Goal: Task Accomplishment & Management: Manage account settings

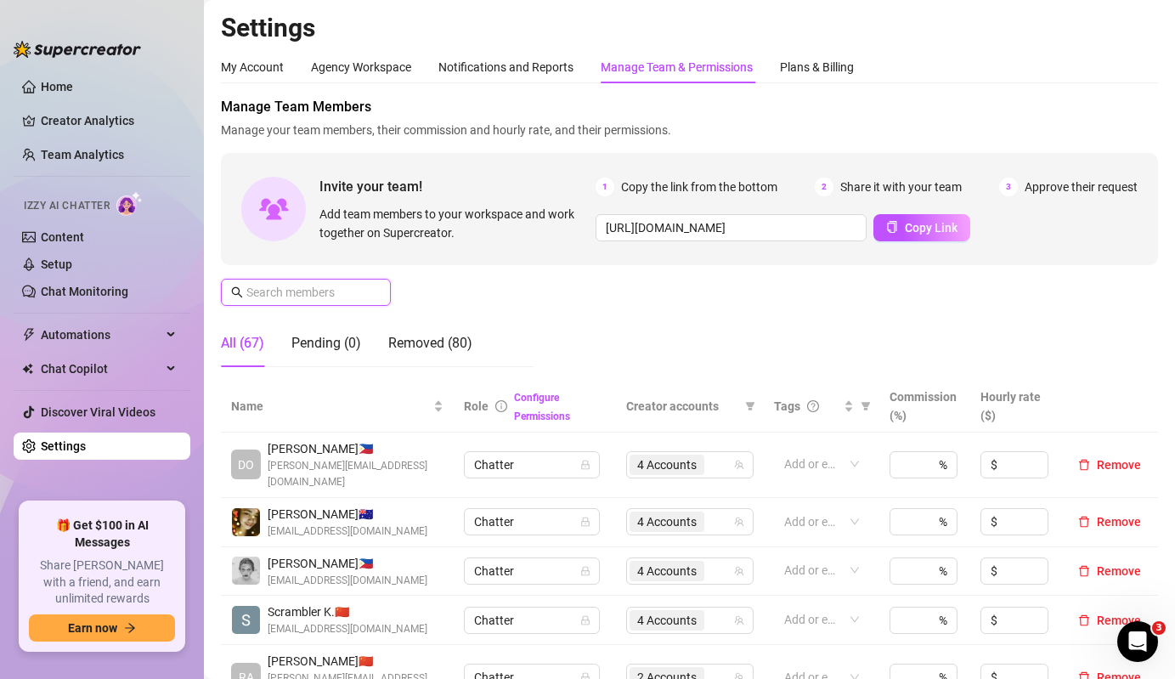
click at [290, 283] on input "text" at bounding box center [306, 292] width 121 height 19
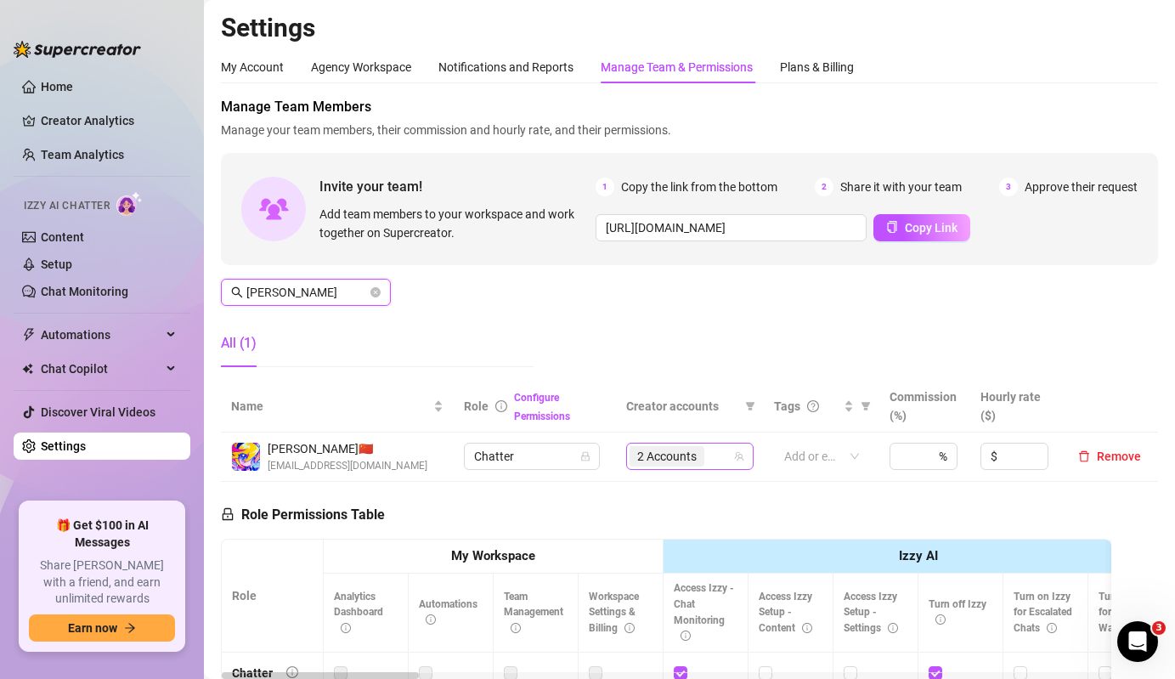
click at [689, 462] on span "2 Accounts" at bounding box center [666, 456] width 59 height 19
type input "[PERSON_NAME]"
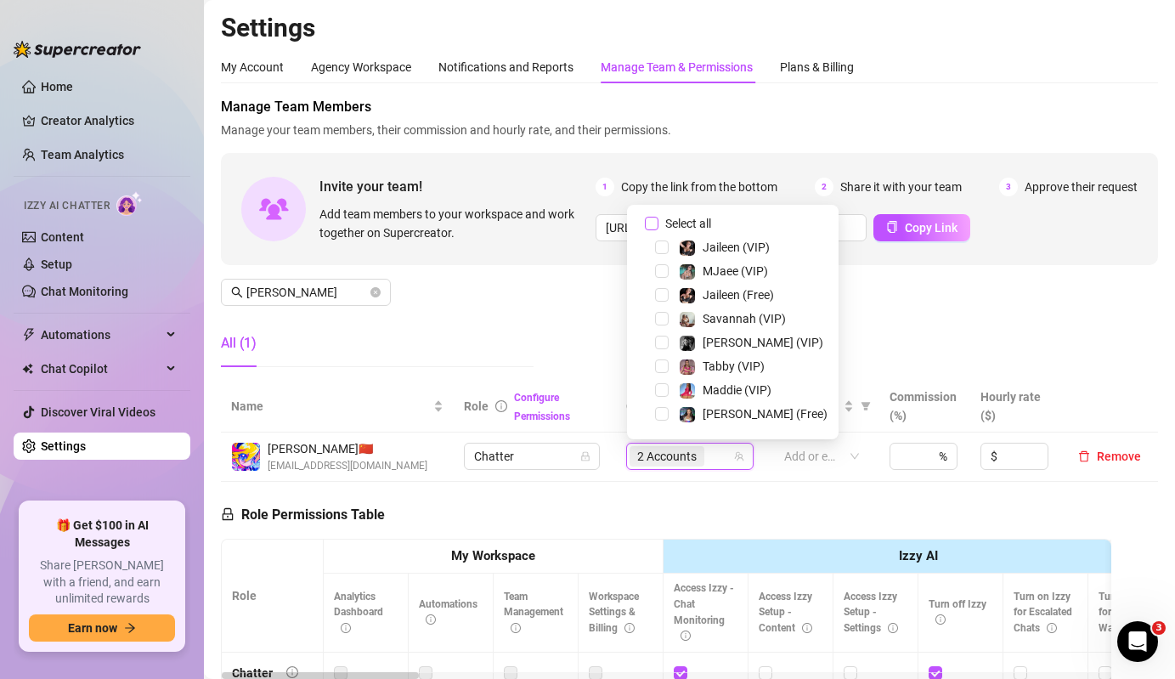
click at [674, 217] on span "Select all" at bounding box center [687, 223] width 59 height 19
click at [658, 217] on input "Select all" at bounding box center [652, 224] width 14 height 14
click at [674, 217] on span "Select all" at bounding box center [687, 223] width 59 height 19
click at [658, 217] on input "Select all" at bounding box center [652, 224] width 14 height 14
checkbox input "false"
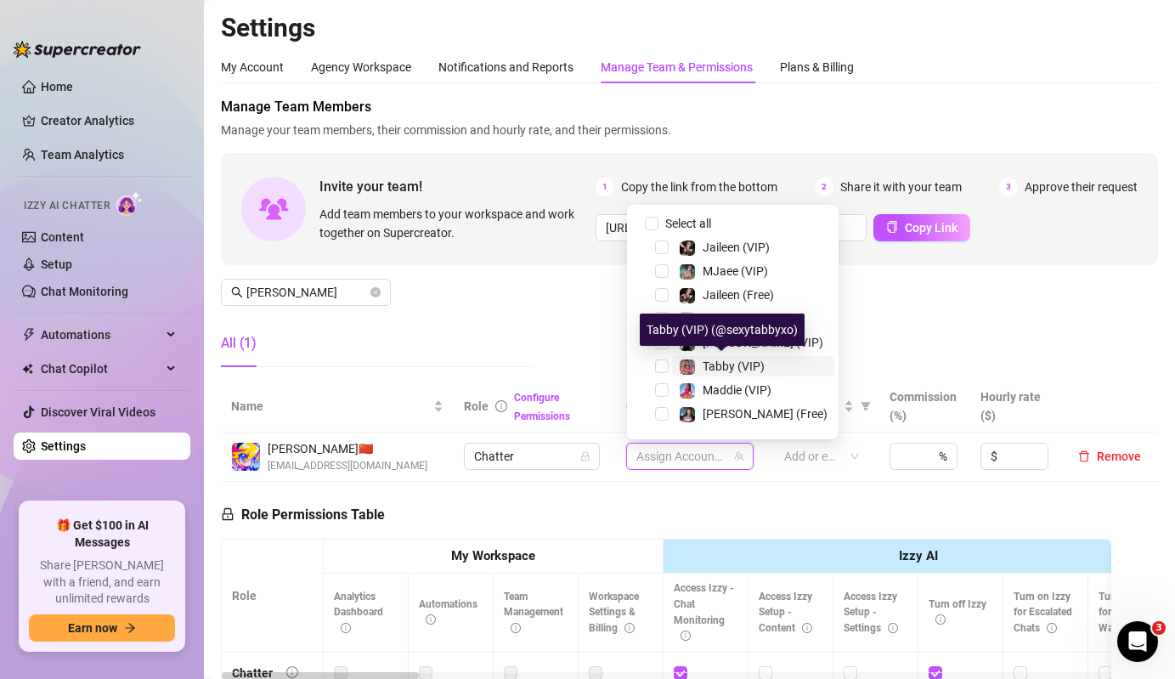
click at [742, 364] on span "Tabby (VIP)" at bounding box center [733, 366] width 62 height 14
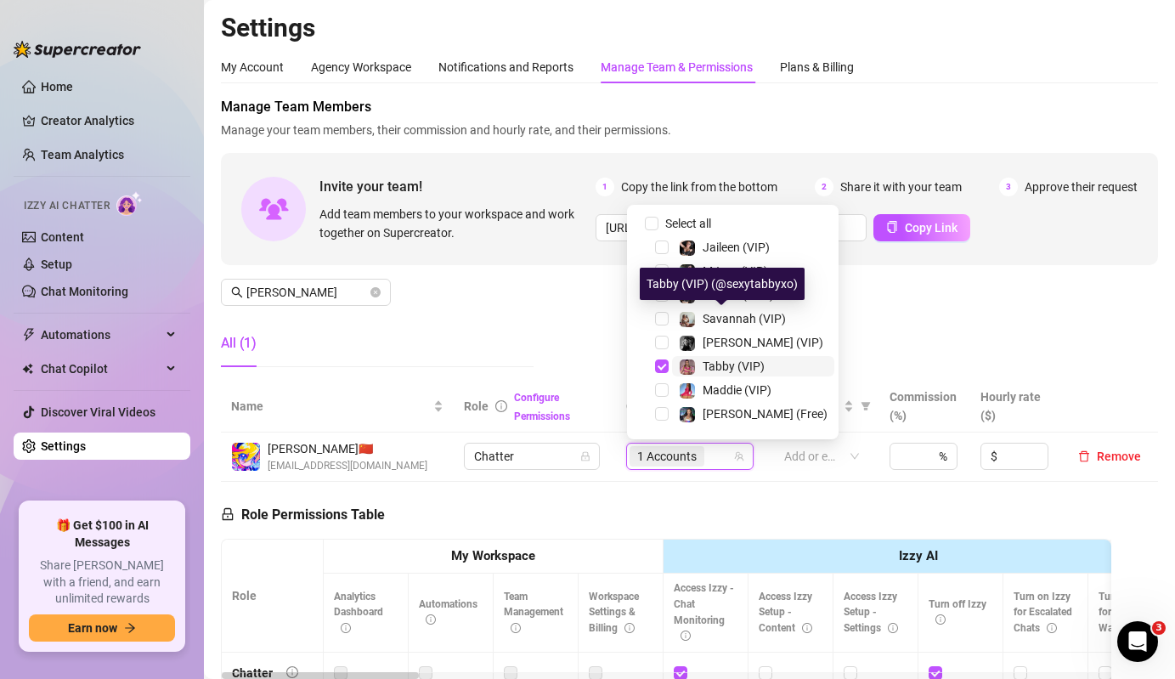
scroll to position [167, 0]
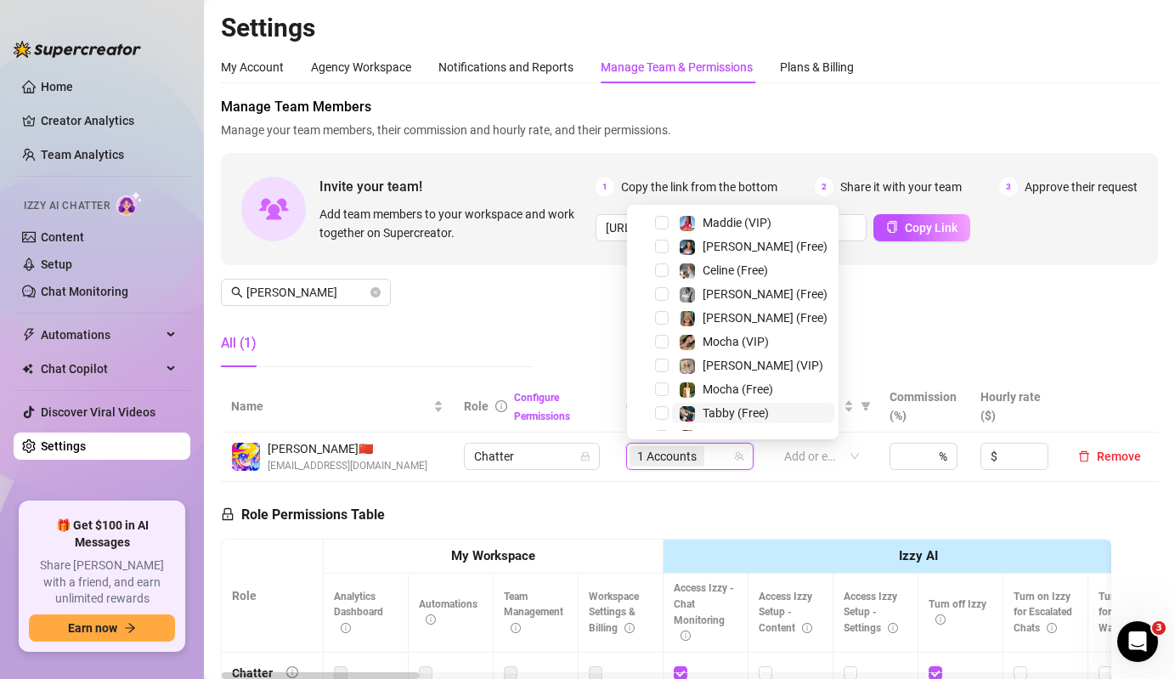
click at [733, 418] on span "Tabby (Free)" at bounding box center [735, 413] width 66 height 14
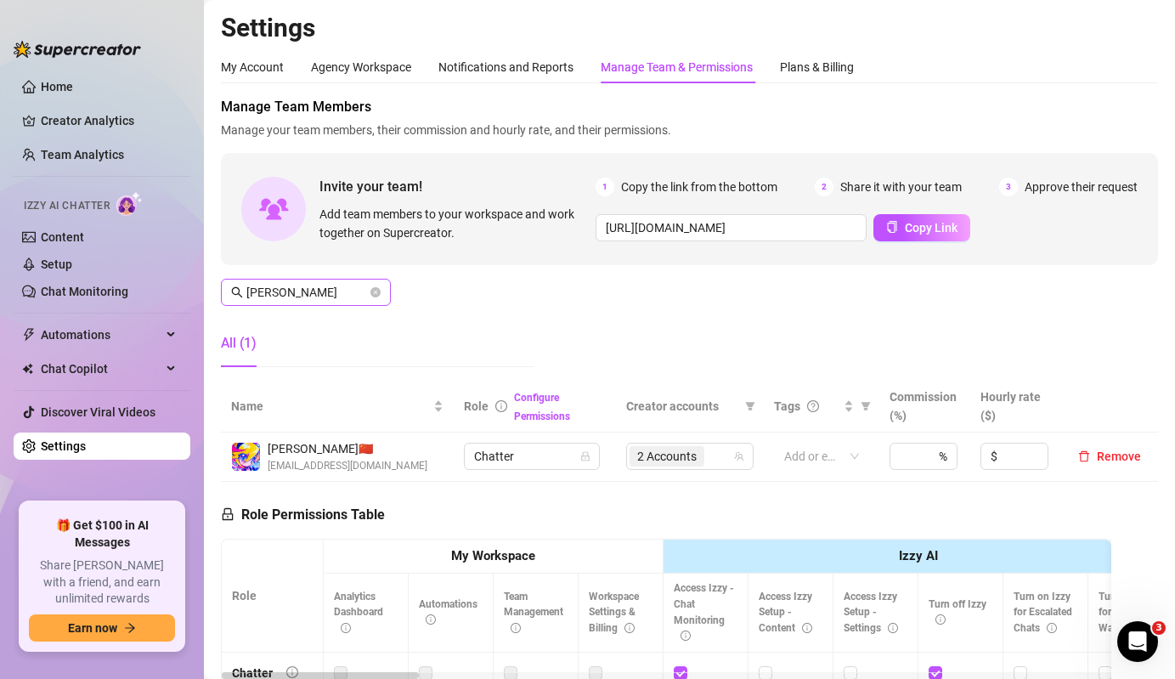
click at [298, 279] on span "[PERSON_NAME]" at bounding box center [306, 292] width 170 height 27
click at [324, 299] on input "[PERSON_NAME]" at bounding box center [306, 292] width 121 height 19
click at [670, 449] on span "1 Accounts" at bounding box center [666, 456] width 59 height 19
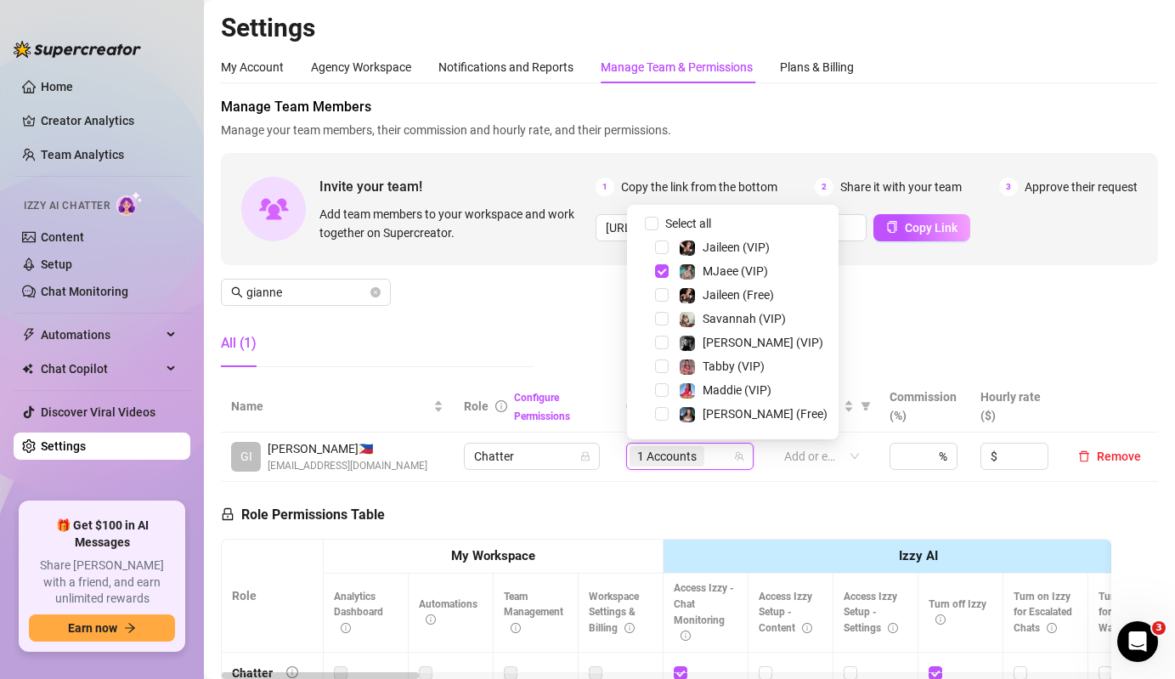
scroll to position [353, 0]
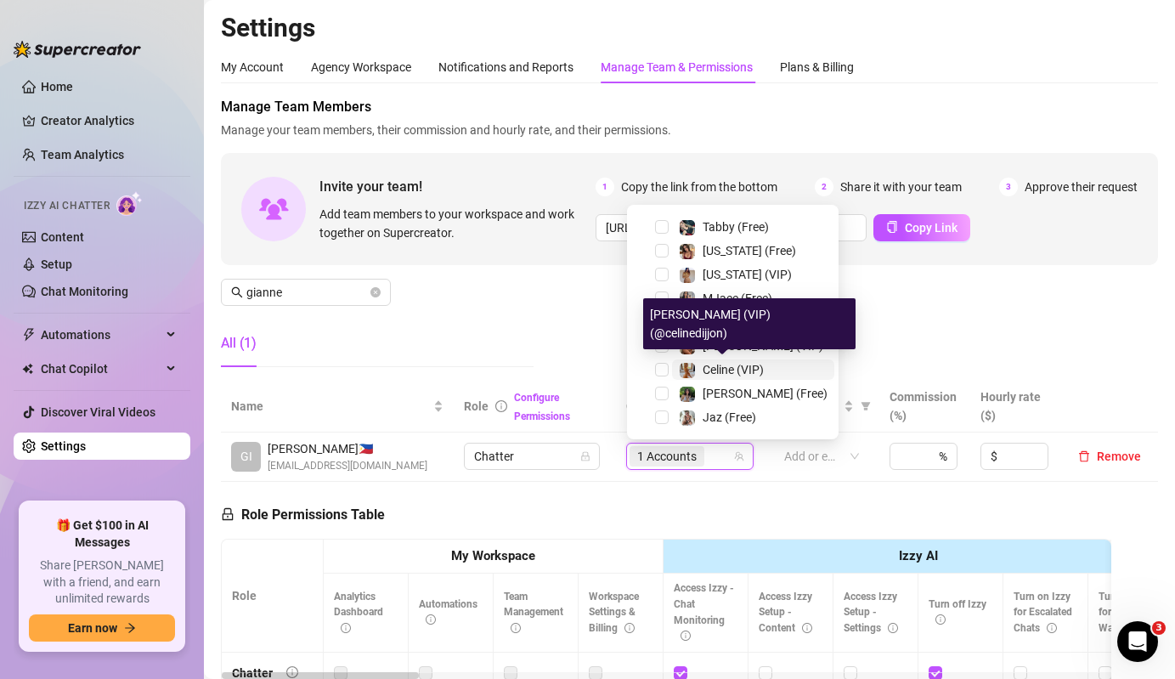
click at [704, 377] on div "Celine (VIP)" at bounding box center [732, 369] width 61 height 20
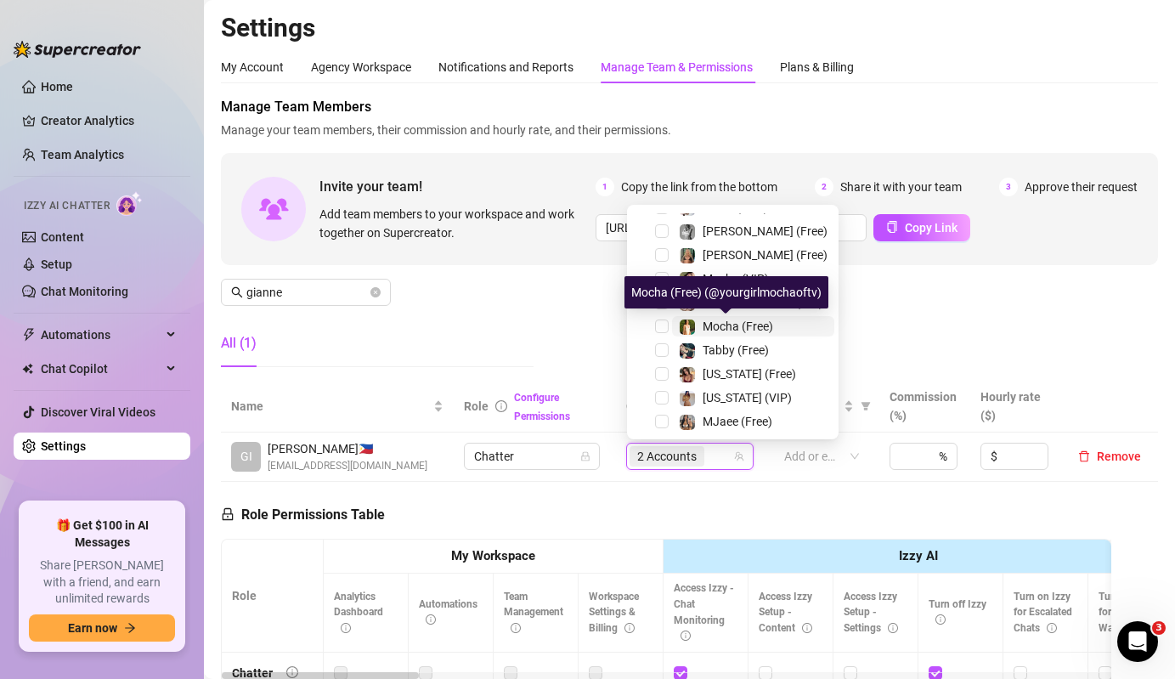
scroll to position [222, 0]
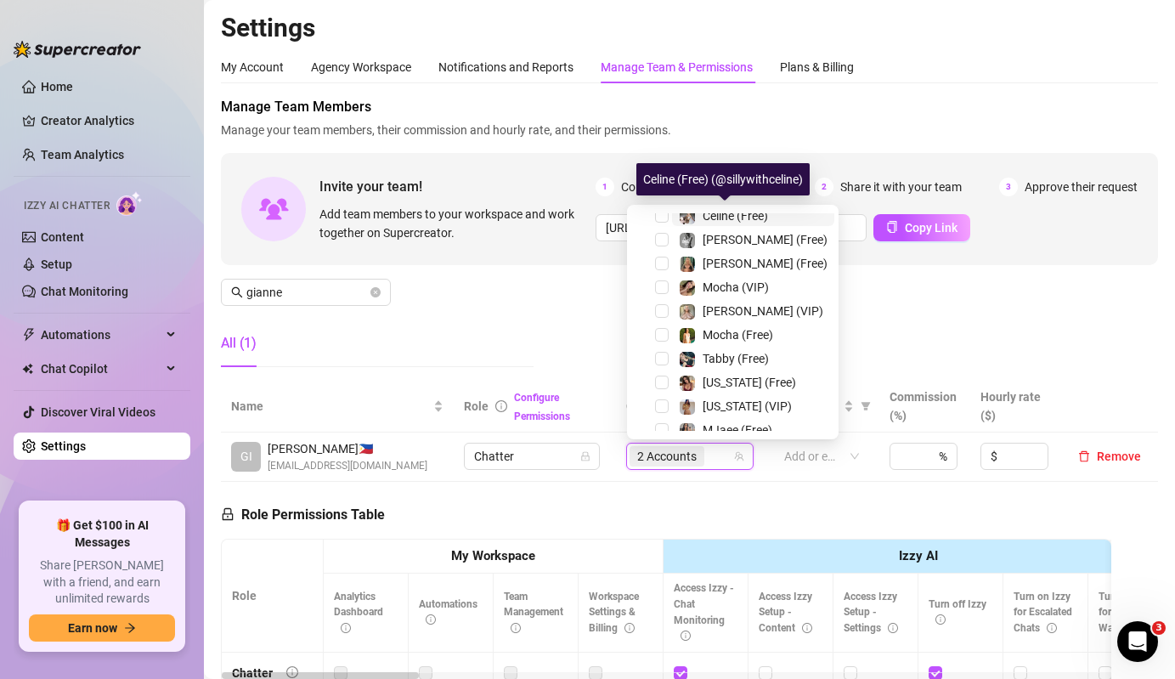
click at [720, 220] on span "Celine (Free)" at bounding box center [734, 216] width 65 height 14
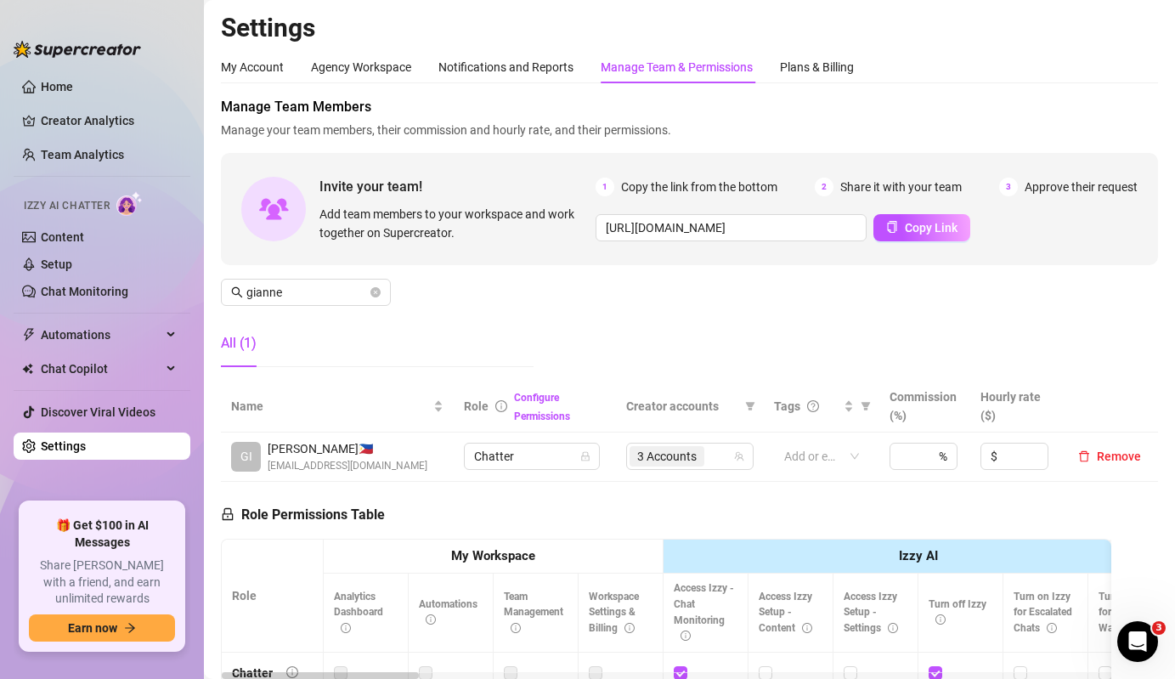
click at [329, 307] on div "Manage Team Members Manage your team members, their commission and hourly rate,…" at bounding box center [689, 239] width 937 height 284
click at [334, 301] on input "gianne" at bounding box center [306, 292] width 121 height 19
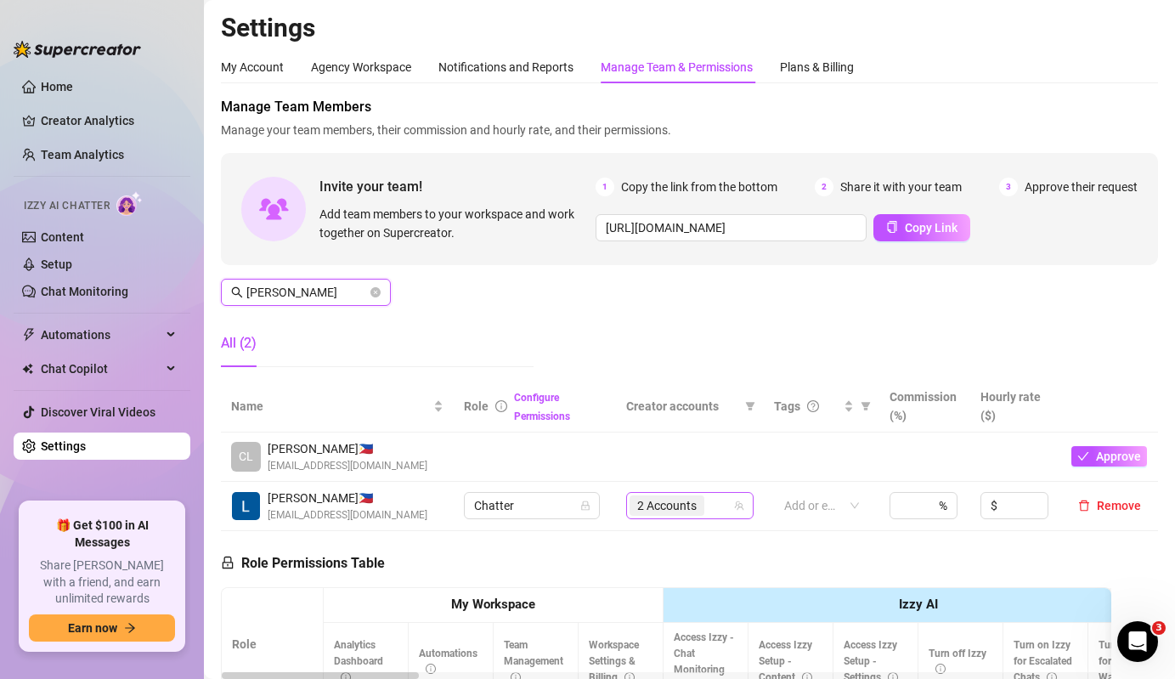
click at [672, 504] on span "2 Accounts" at bounding box center [666, 505] width 59 height 19
type input "[PERSON_NAME]"
